Goal: Task Accomplishment & Management: Complete application form

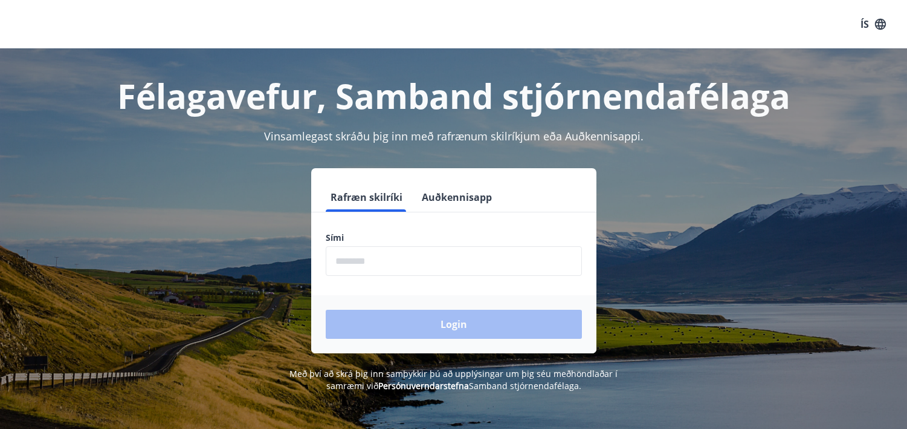
click at [340, 265] on input "phone" at bounding box center [454, 261] width 256 height 30
type input "********"
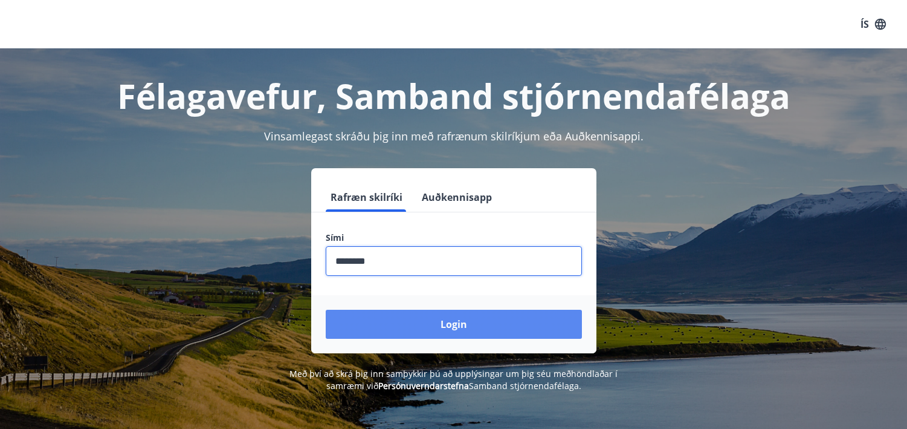
click at [453, 323] on button "Login" at bounding box center [454, 323] width 256 height 29
